Goal: Task Accomplishment & Management: Complete application form

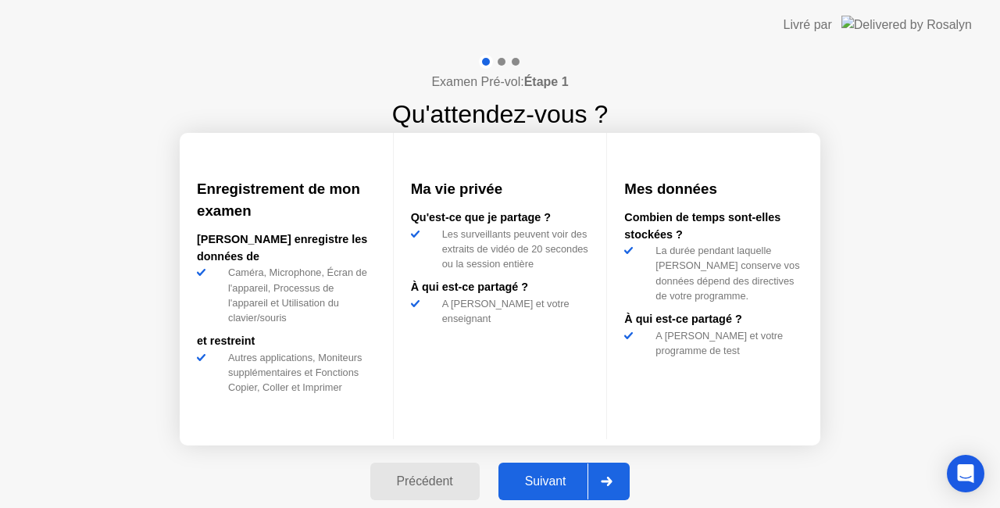
click at [611, 475] on div at bounding box center [607, 481] width 38 height 36
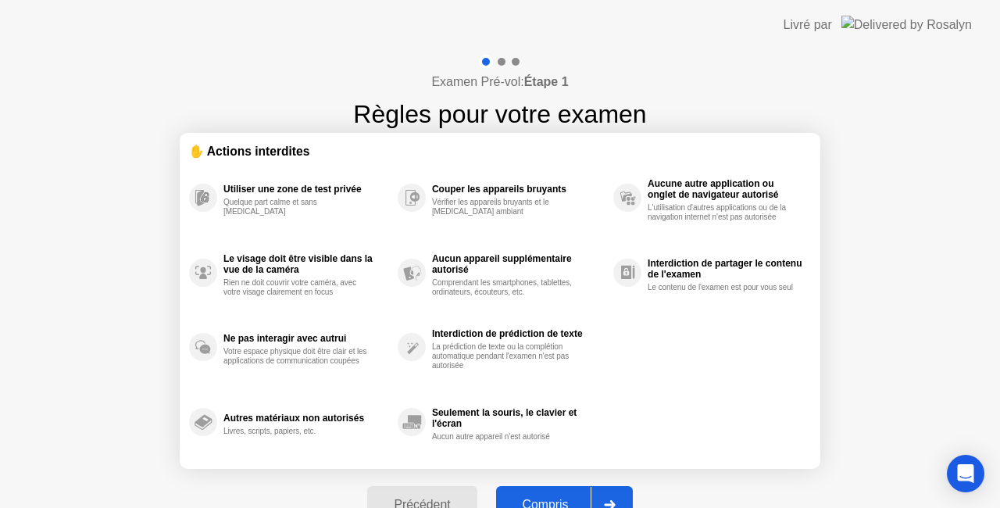
click at [612, 492] on div at bounding box center [610, 505] width 38 height 36
select select "Available cameras"
select select "Available speakers"
select select "Available microphones"
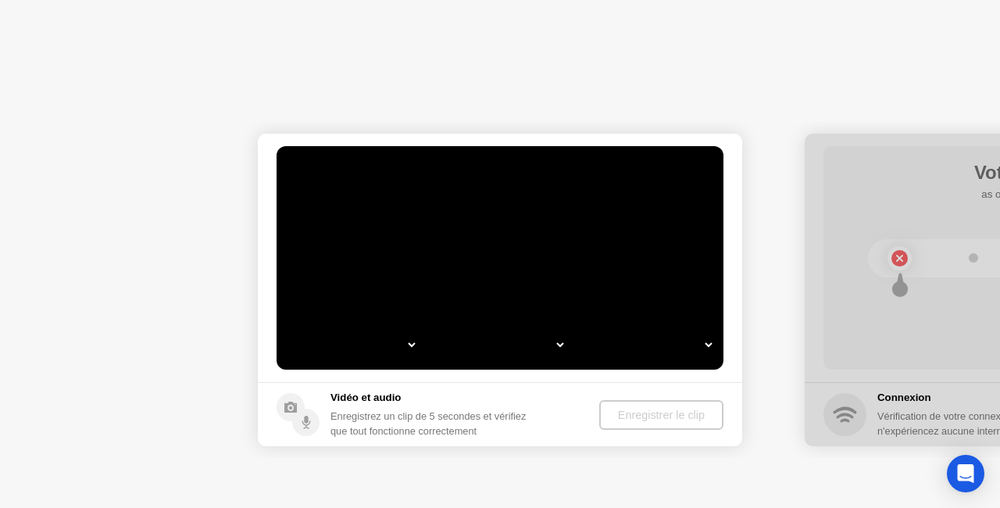
select select "**********"
select select "*******"
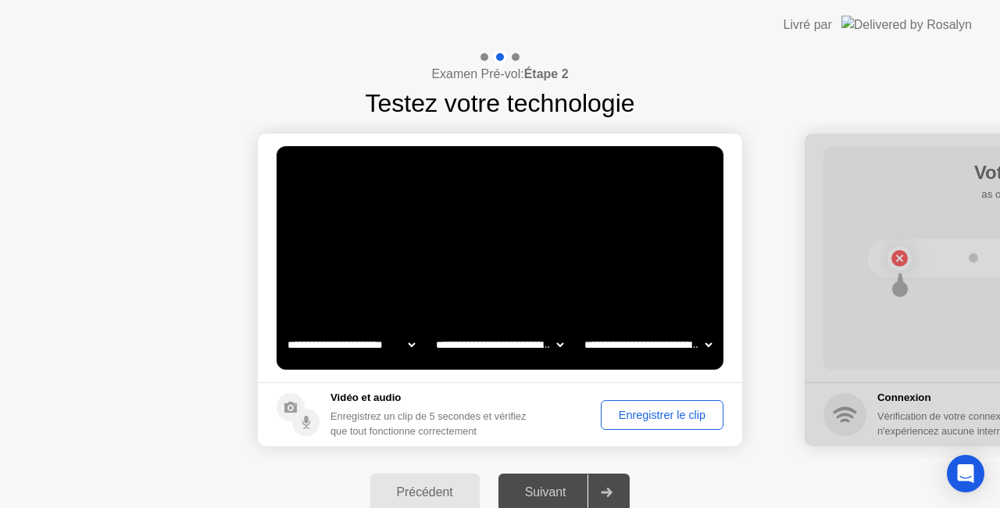
click at [660, 411] on div "Enregistrer le clip" at bounding box center [662, 415] width 112 height 13
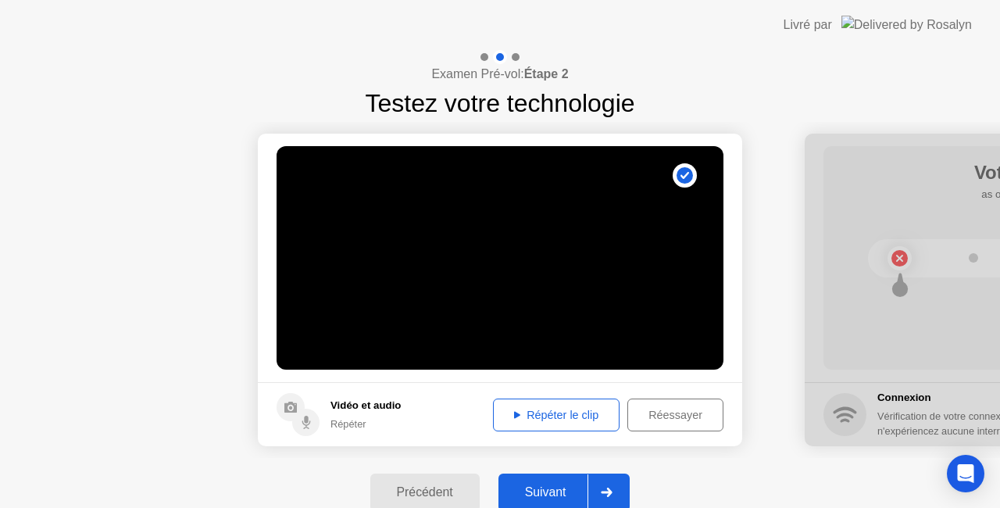
click at [615, 481] on div at bounding box center [607, 492] width 38 height 36
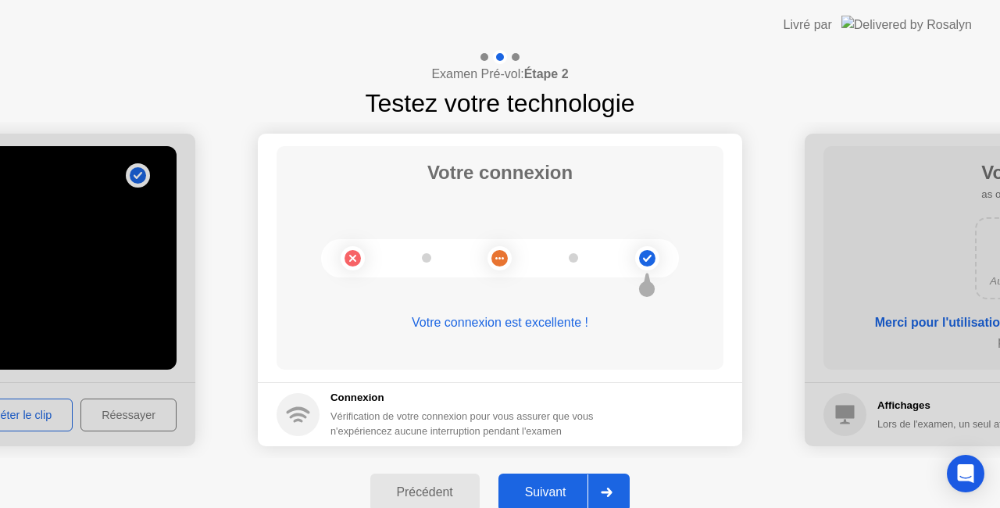
click at [618, 489] on div at bounding box center [607, 492] width 38 height 36
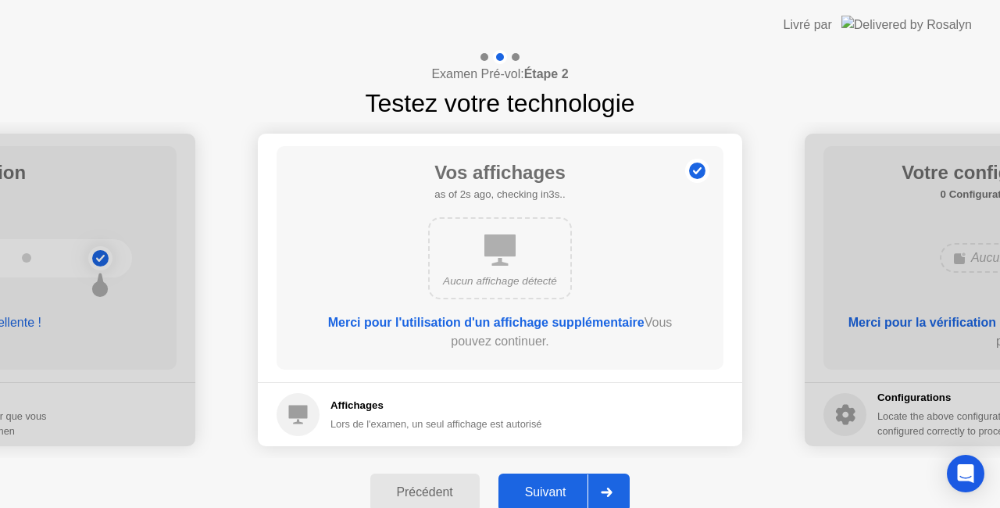
click at [610, 489] on icon at bounding box center [607, 492] width 12 height 9
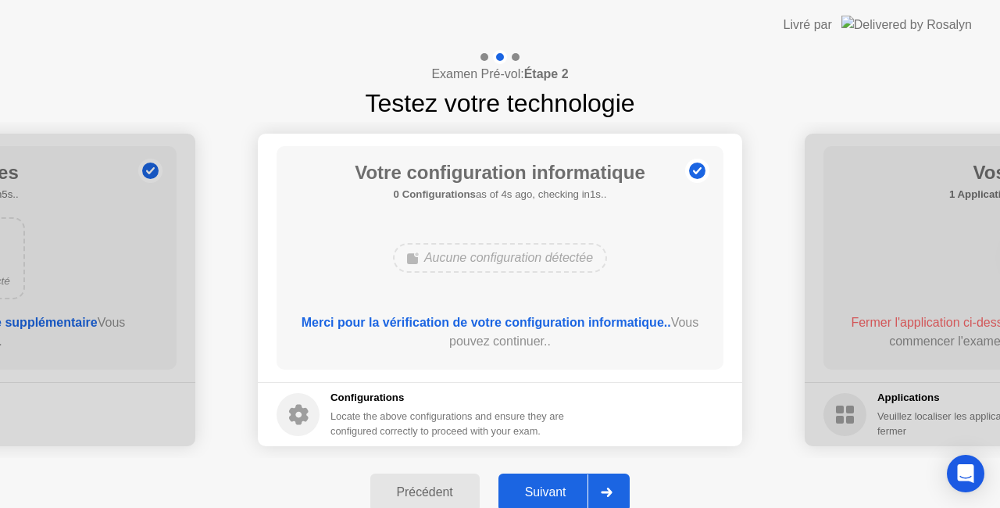
click at [610, 489] on icon at bounding box center [607, 492] width 12 height 9
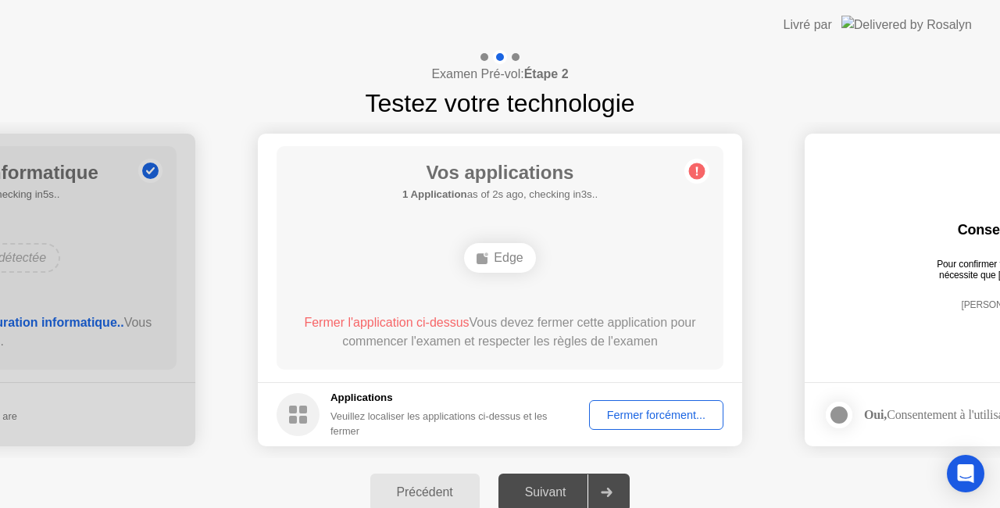
click at [667, 416] on div "Fermer forcément..." at bounding box center [656, 415] width 123 height 13
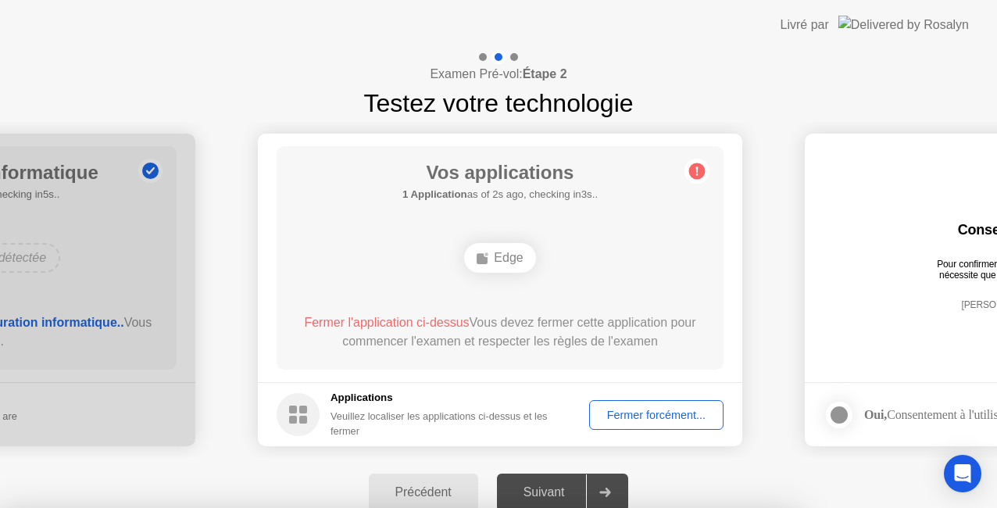
click at [667, 507] on div at bounding box center [498, 508] width 997 height 0
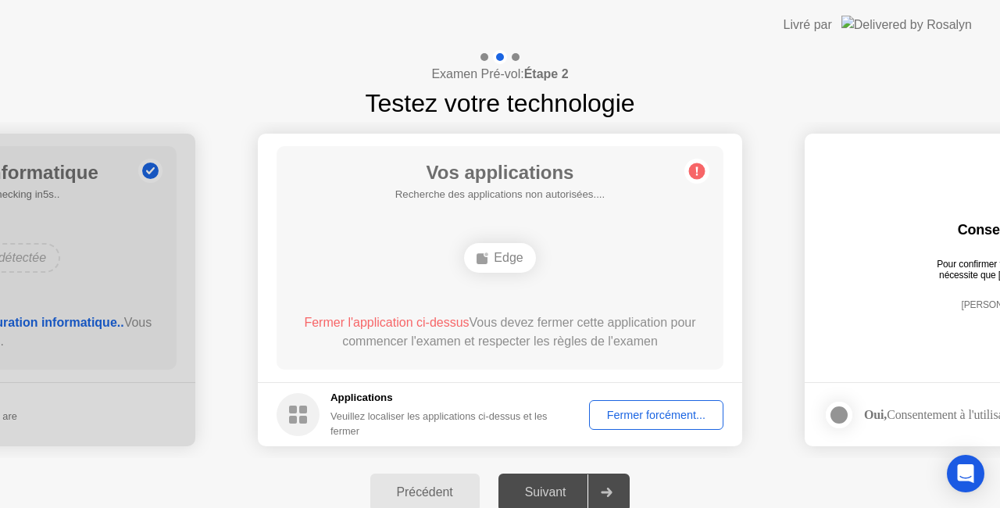
click at [655, 415] on div "Fermer forcément..." at bounding box center [656, 415] width 123 height 13
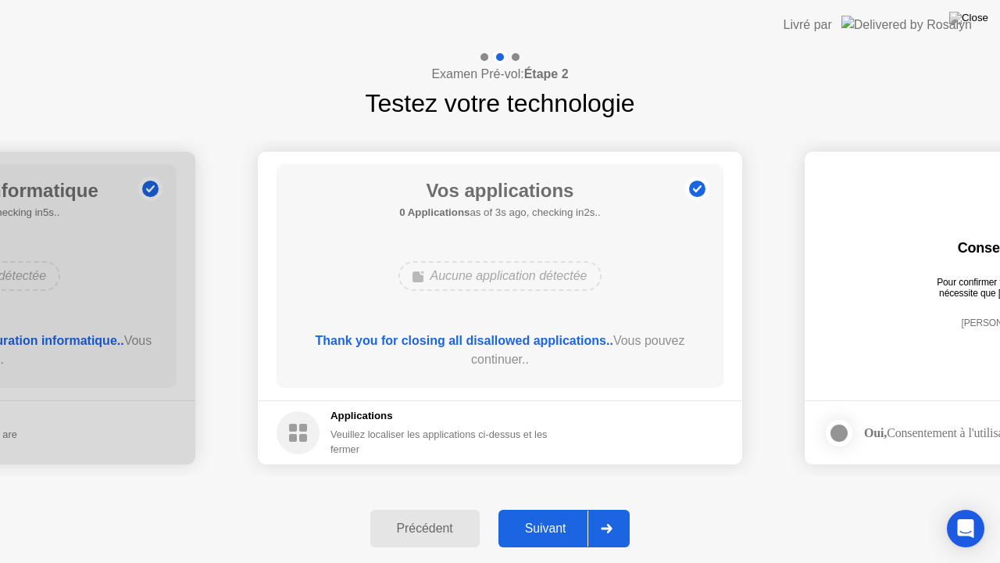
click at [667, 507] on div "Précédent Suivant" at bounding box center [500, 528] width 1000 height 69
click at [560, 507] on button "Suivant" at bounding box center [565, 529] width 132 height 38
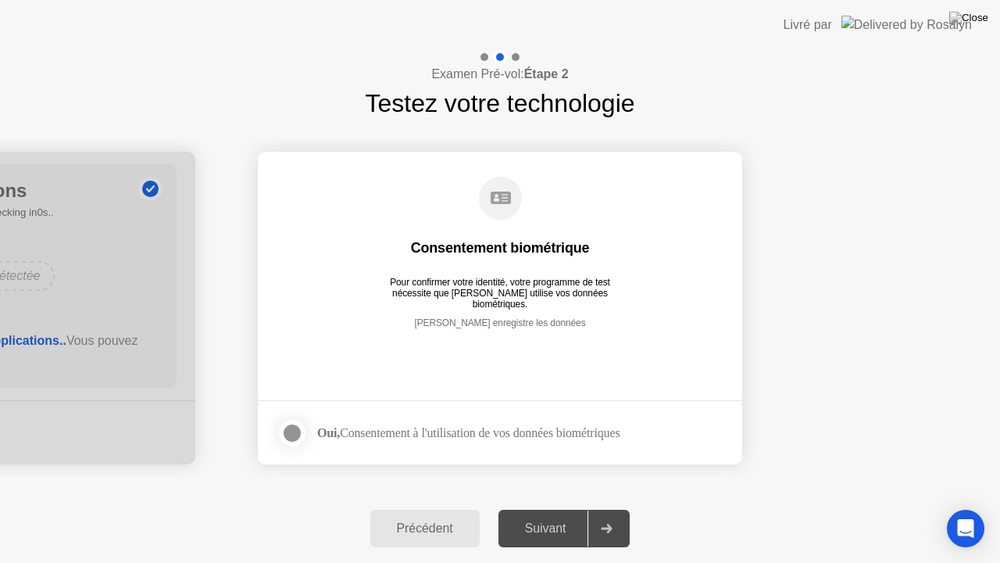
click at [295, 431] on div at bounding box center [292, 433] width 19 height 19
click at [616, 507] on div at bounding box center [607, 528] width 38 height 36
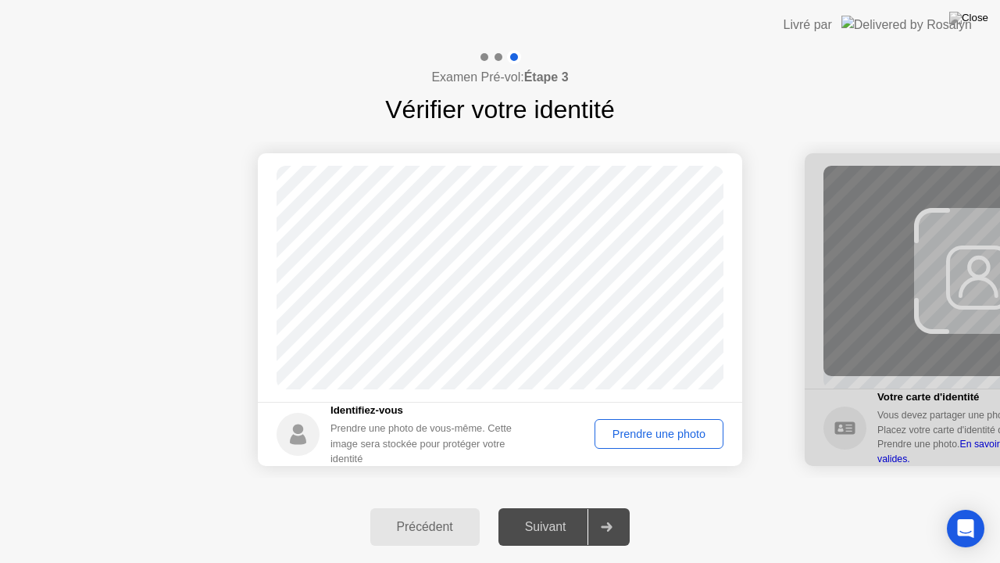
click at [627, 488] on div "Succès Photo correcte Identifiez-vous Prendre une photo de vous-même. Cette ima…" at bounding box center [500, 309] width 1000 height 363
click at [646, 427] on div "Prendre une photo" at bounding box center [659, 433] width 118 height 13
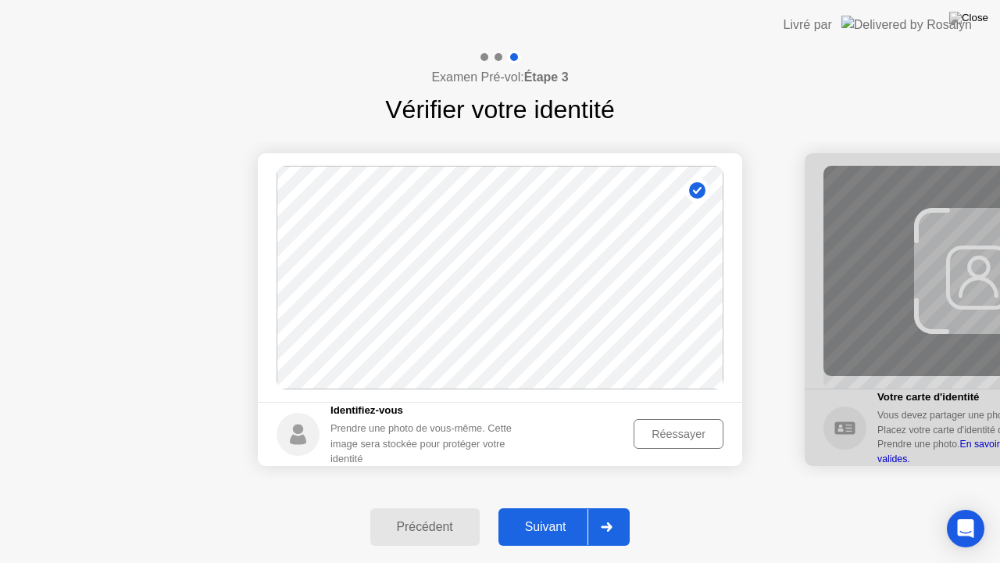
click at [653, 435] on div "Réessayer" at bounding box center [678, 433] width 79 height 13
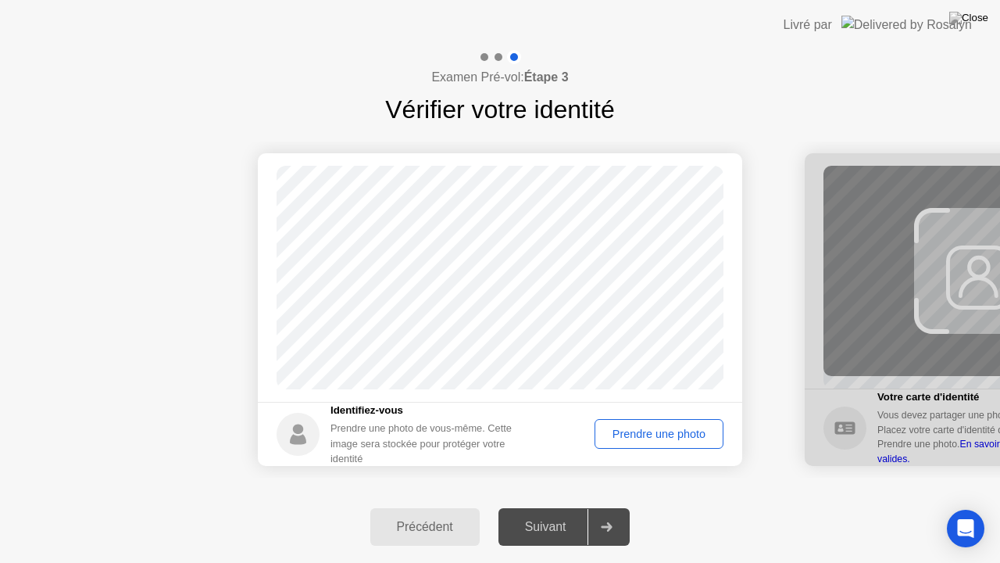
click at [653, 435] on div "Prendre une photo" at bounding box center [659, 433] width 118 height 13
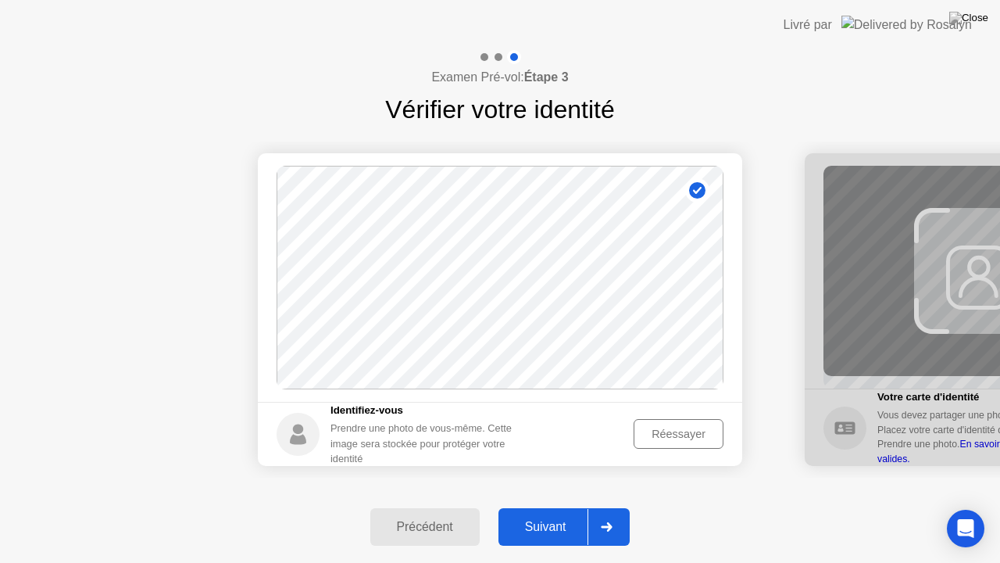
click at [574, 507] on div "Suivant" at bounding box center [545, 527] width 85 height 14
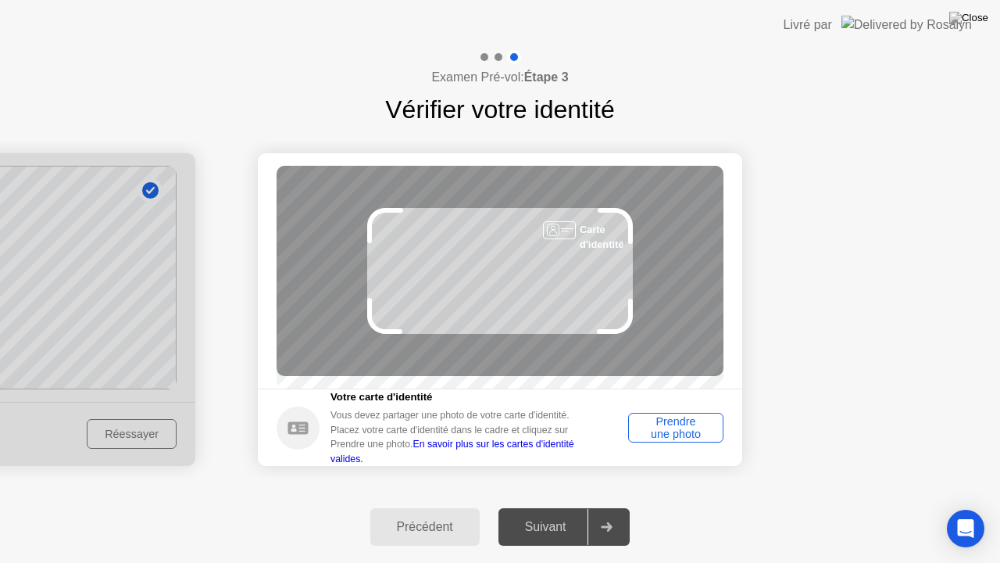
click at [695, 435] on div "Prendre une photo" at bounding box center [676, 427] width 84 height 25
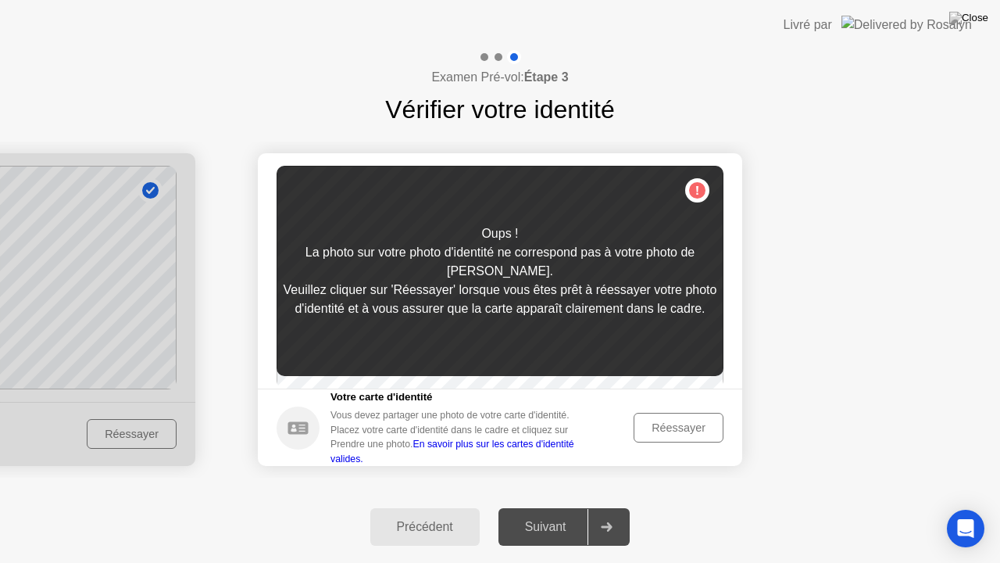
click at [695, 434] on div "Réessayer" at bounding box center [678, 427] width 79 height 13
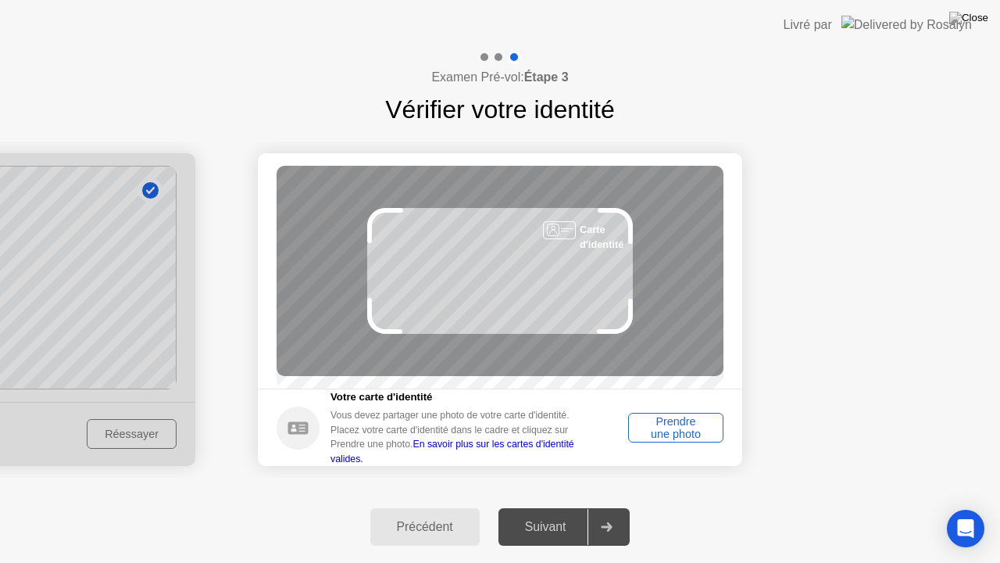
click at [695, 435] on div "Prendre une photo" at bounding box center [676, 427] width 84 height 25
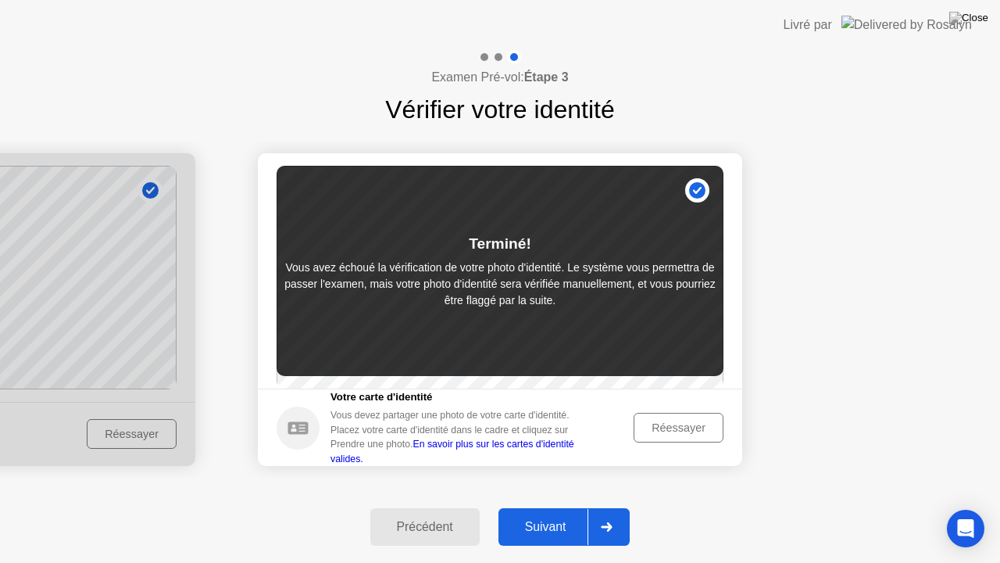
click at [605, 507] on icon at bounding box center [607, 526] width 12 height 9
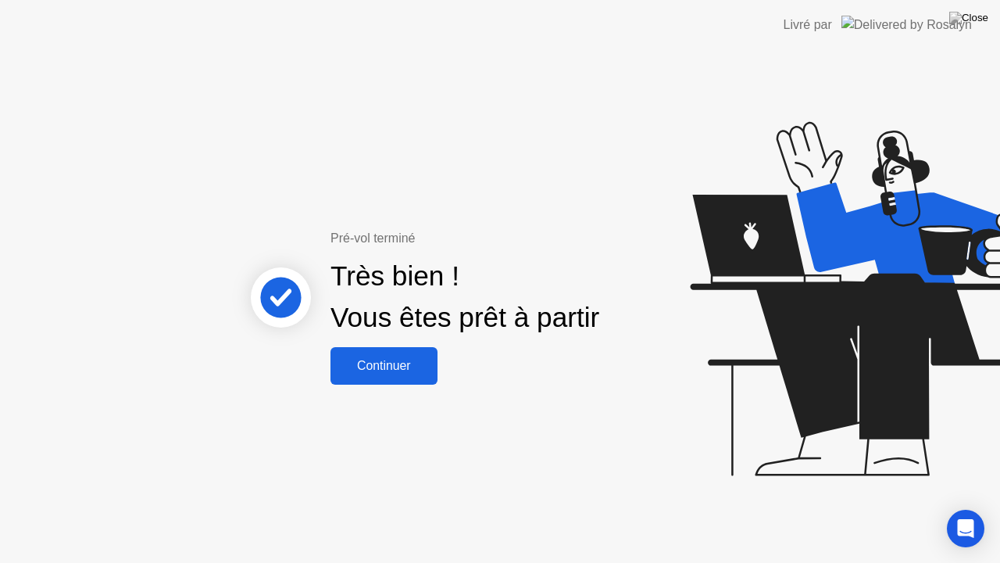
click at [406, 363] on div "Continuer" at bounding box center [384, 366] width 98 height 14
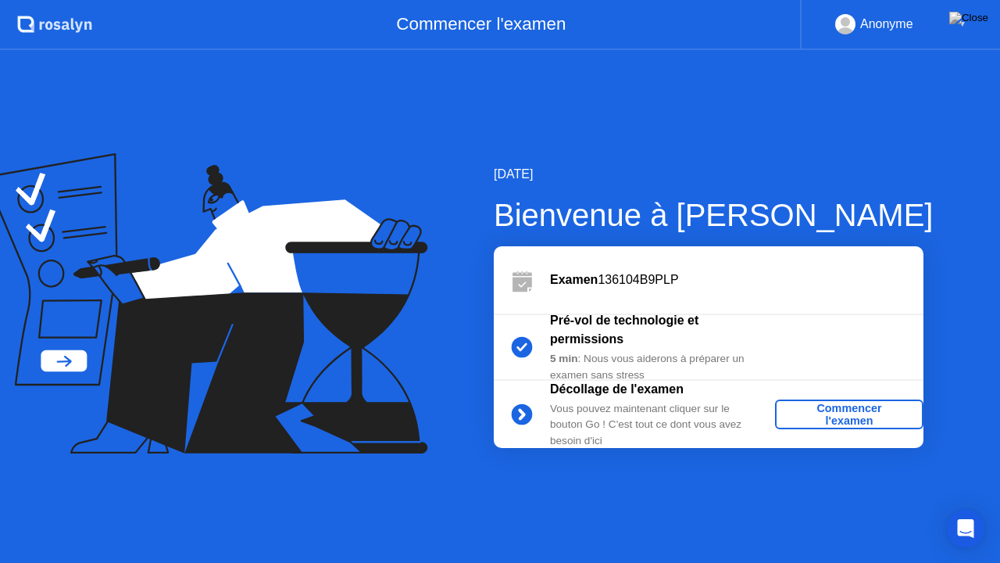
click at [851, 412] on div "Commencer l'examen" at bounding box center [849, 414] width 136 height 25
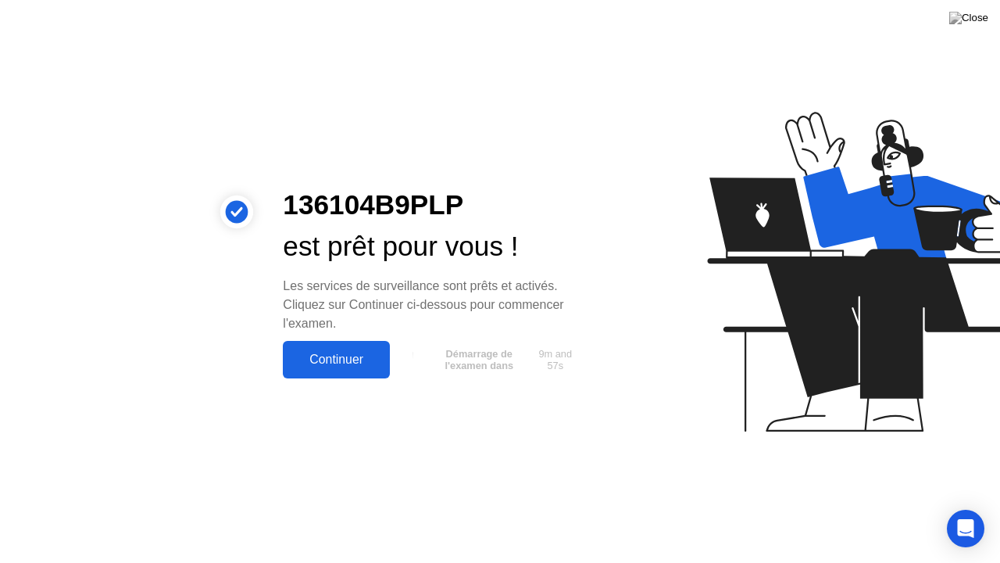
click at [347, 366] on div "Continuer" at bounding box center [337, 359] width 98 height 14
